Goal: Information Seeking & Learning: Learn about a topic

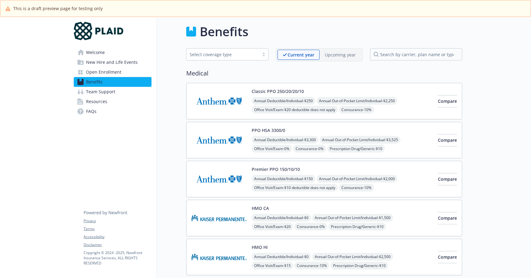
scroll to position [4, 0]
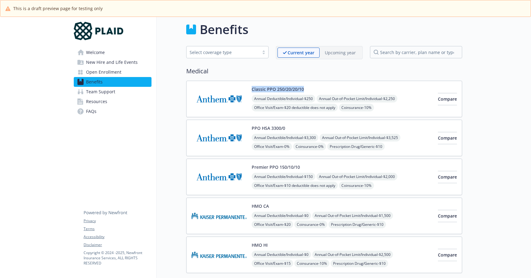
drag, startPoint x: 307, startPoint y: 87, endPoint x: 252, endPoint y: 88, distance: 54.7
click at [252, 88] on div "Classic PPO 250/20/20/10 Annual Deductible/Individual - $250 Annual Out-of-Pock…" at bounding box center [342, 99] width 181 height 26
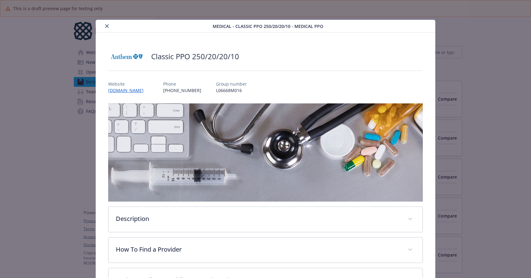
scroll to position [18, 0]
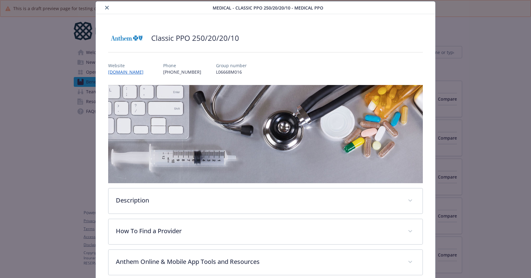
click at [106, 9] on icon "close" at bounding box center [107, 8] width 4 height 4
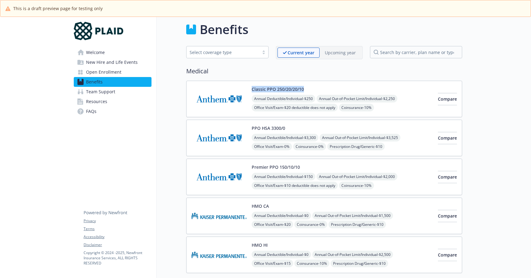
drag, startPoint x: 307, startPoint y: 88, endPoint x: 251, endPoint y: 88, distance: 56.2
click at [251, 88] on div "Classic PPO 250/20/20/10 Annual Deductible/Individual - $250 Annual Out-of-Pock…" at bounding box center [311, 99] width 241 height 26
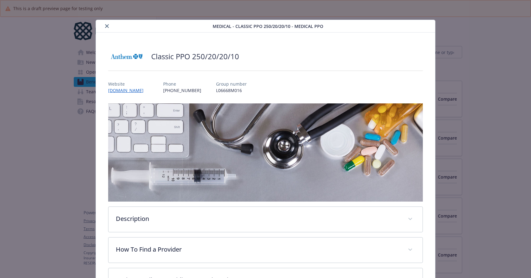
scroll to position [18, 0]
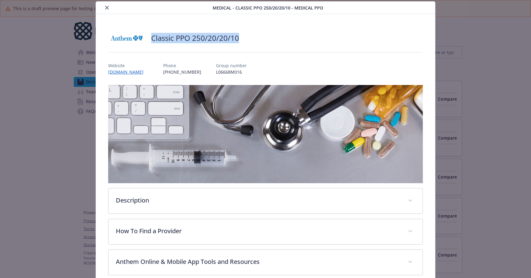
drag, startPoint x: 243, startPoint y: 36, endPoint x: 152, endPoint y: 37, distance: 90.6
click at [152, 37] on div "Classic PPO 250/20/20/10" at bounding box center [265, 38] width 315 height 18
copy h2 "Classic PPO 250/20/20/10"
click at [108, 6] on icon "close" at bounding box center [107, 8] width 4 height 4
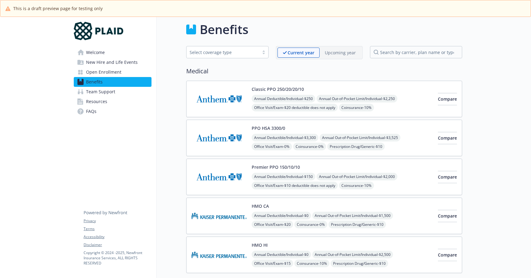
click at [304, 167] on div "Premier PPO 150/10/10 Annual Deductible/Individual - $150 Annual Out-of-Pocket …" at bounding box center [342, 177] width 181 height 26
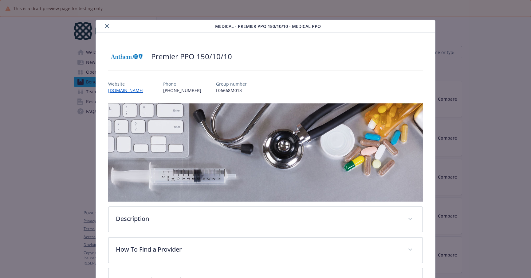
scroll to position [18, 0]
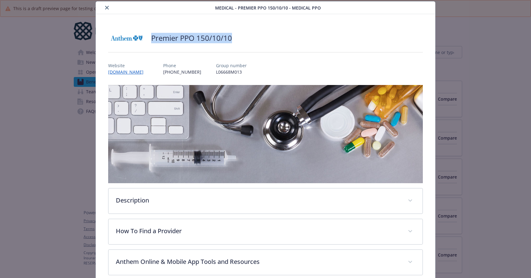
drag, startPoint x: 236, startPoint y: 36, endPoint x: 151, endPoint y: 39, distance: 84.5
click at [151, 39] on div "Premier PPO 150/10/10" at bounding box center [265, 38] width 315 height 18
copy h2 "Premier PPO 150/10/10"
click at [108, 7] on icon "close" at bounding box center [107, 8] width 4 height 4
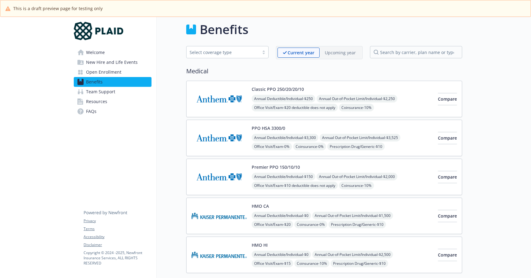
click at [213, 187] on img at bounding box center [218, 177] width 55 height 26
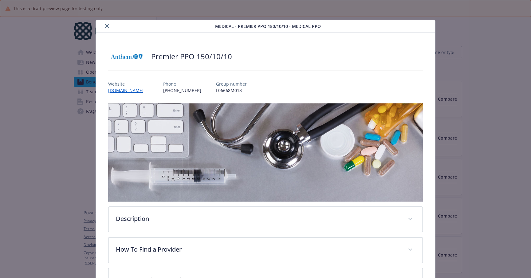
click at [105, 27] on icon "close" at bounding box center [107, 26] width 4 height 4
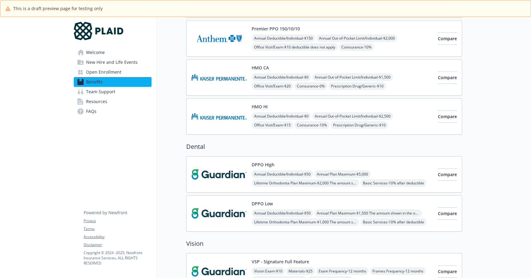
scroll to position [143, 0]
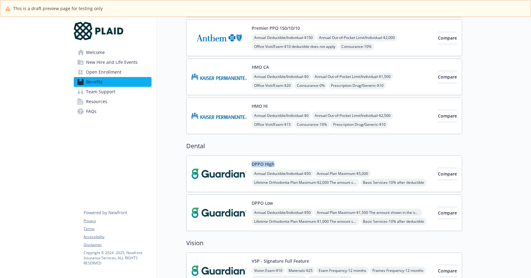
drag, startPoint x: 280, startPoint y: 163, endPoint x: 252, endPoint y: 162, distance: 28.3
click at [252, 162] on div "DPPO High Annual Deductible/Individual - $50 Annual Plan Maximum - $5,000 Lifet…" at bounding box center [342, 174] width 181 height 26
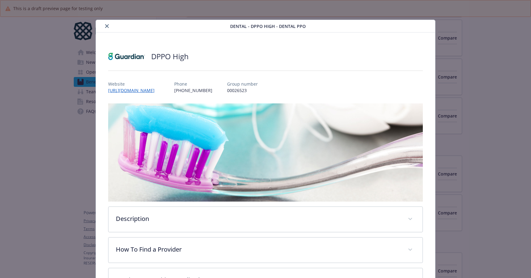
scroll to position [18, 0]
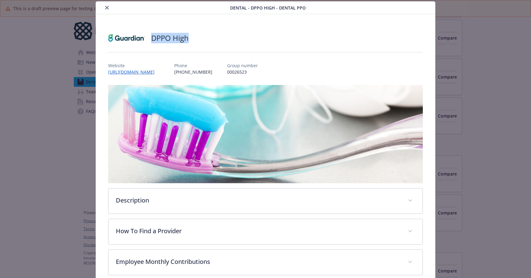
drag, startPoint x: 200, startPoint y: 40, endPoint x: 150, endPoint y: 38, distance: 49.5
click at [150, 38] on div "DPPO High" at bounding box center [265, 38] width 315 height 18
copy h2 "DPPO High"
click at [108, 8] on icon "close" at bounding box center [107, 8] width 4 height 4
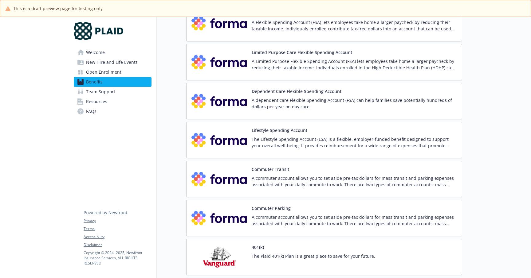
scroll to position [842, 0]
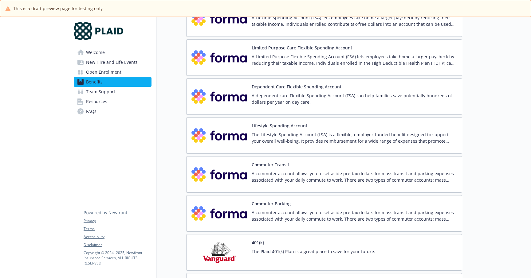
click at [297, 182] on p "A commuter account allows you to set aside pre-tax dollars for mass transit and…" at bounding box center [354, 176] width 205 height 13
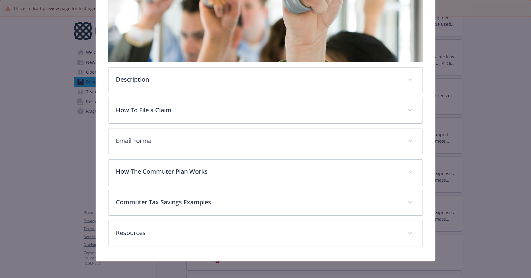
scroll to position [175, 0]
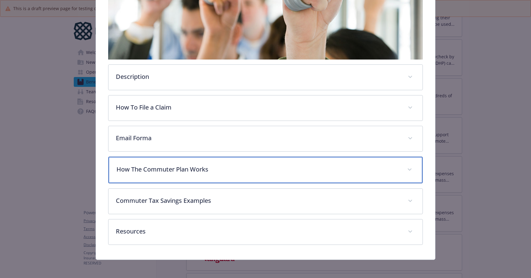
click at [326, 174] on div "How The Commuter Plan Works" at bounding box center [265, 170] width 314 height 26
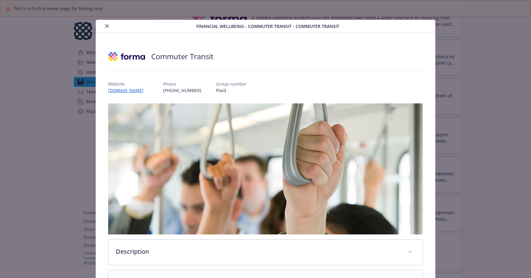
scroll to position [0, 0]
click at [108, 25] on icon "close" at bounding box center [107, 26] width 4 height 4
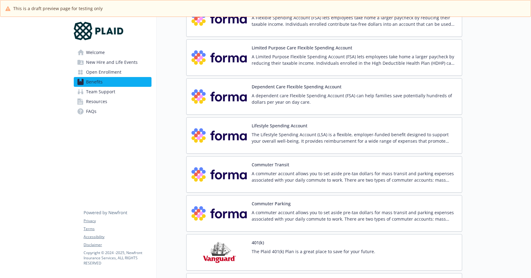
click at [285, 217] on p "A commuter account allows you to set aside pre-tax dollars for mass transit and…" at bounding box center [354, 215] width 205 height 13
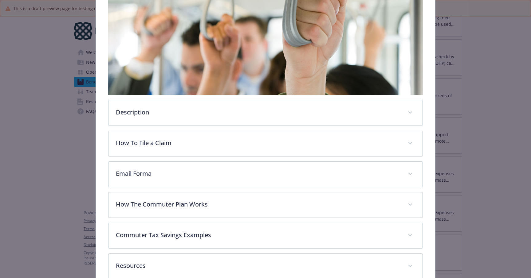
scroll to position [144, 0]
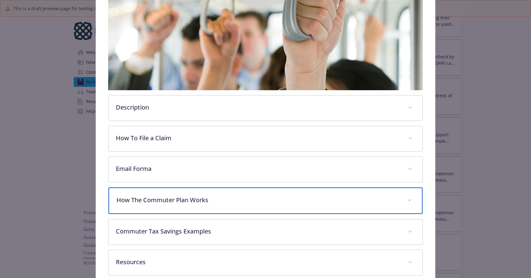
click at [274, 194] on div "How The Commuter Plan Works" at bounding box center [265, 201] width 314 height 26
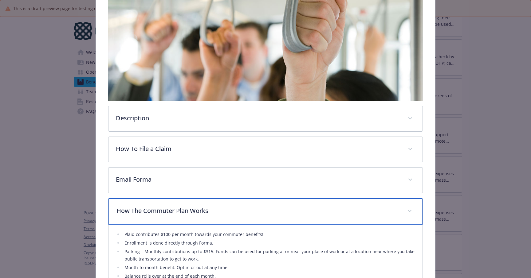
scroll to position [0, 0]
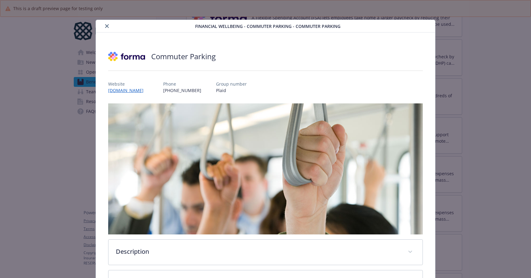
click at [108, 28] on button "close" at bounding box center [106, 25] width 7 height 7
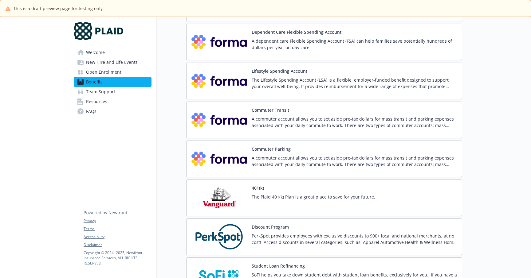
scroll to position [902, 0]
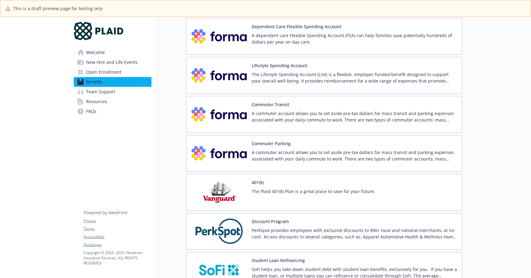
click at [304, 198] on div "The Plaid 401(k) Plan is a great place to save for your future." at bounding box center [313, 196] width 123 height 17
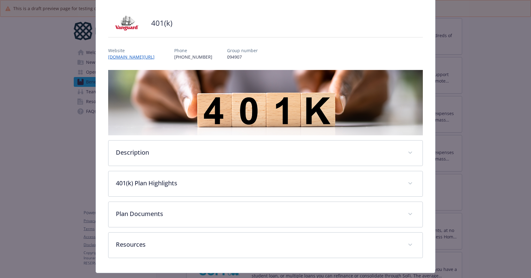
scroll to position [48, 0]
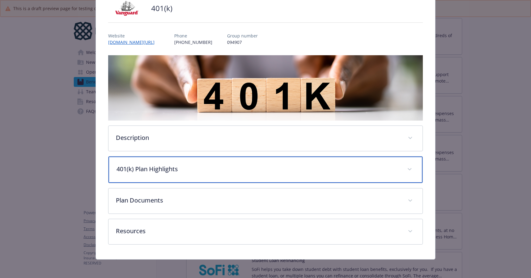
click at [219, 173] on p "401(k) Plan Highlights" at bounding box center [257, 169] width 283 height 9
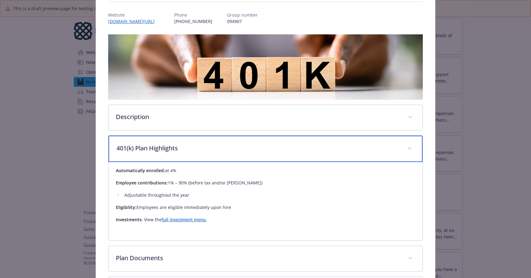
scroll to position [0, 0]
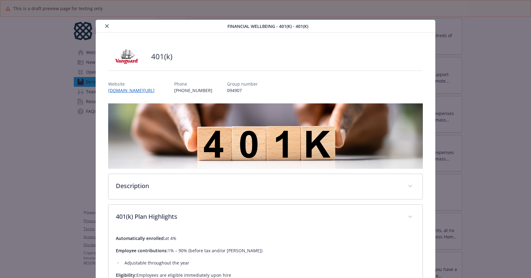
click at [108, 25] on icon "close" at bounding box center [107, 26] width 4 height 4
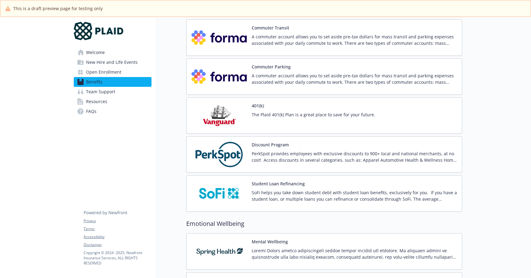
scroll to position [980, 0]
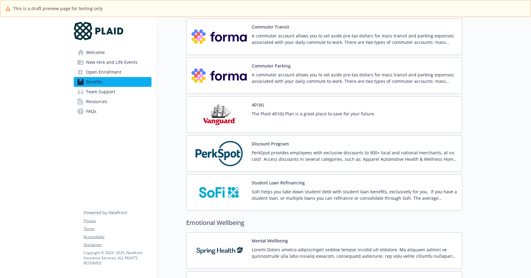
click at [295, 200] on p "SoFi helps you take down student debt with student loan benefits, exclusively f…" at bounding box center [354, 195] width 205 height 13
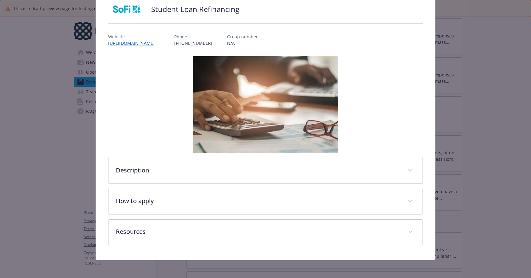
scroll to position [48, 0]
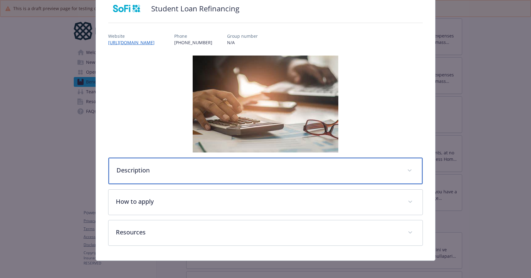
click at [279, 180] on div "Description" at bounding box center [265, 171] width 314 height 26
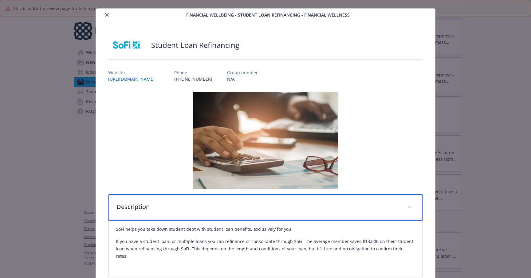
scroll to position [0, 0]
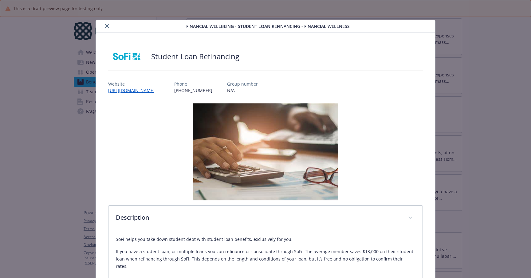
click at [108, 26] on icon "close" at bounding box center [107, 26] width 4 height 4
